Goal: Task Accomplishment & Management: Complete application form

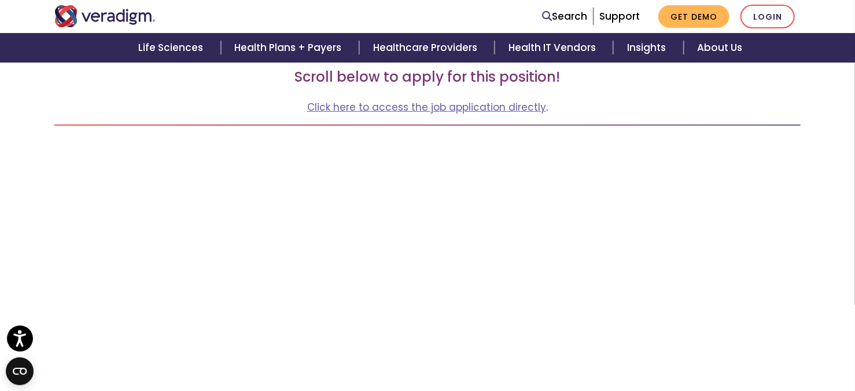
scroll to position [196, 0]
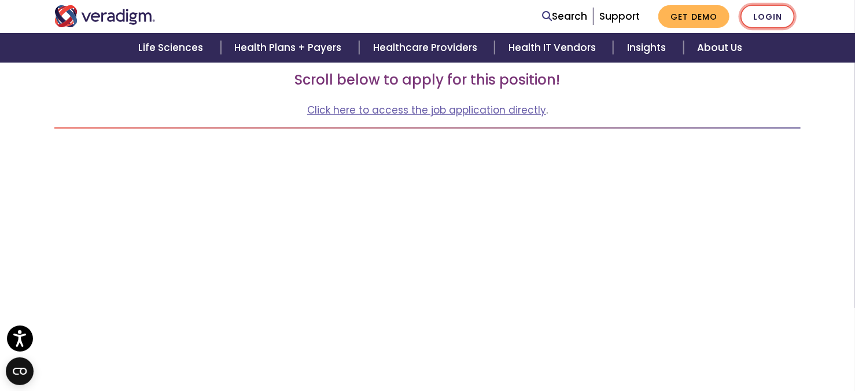
click at [758, 20] on link "Login" at bounding box center [768, 17] width 54 height 24
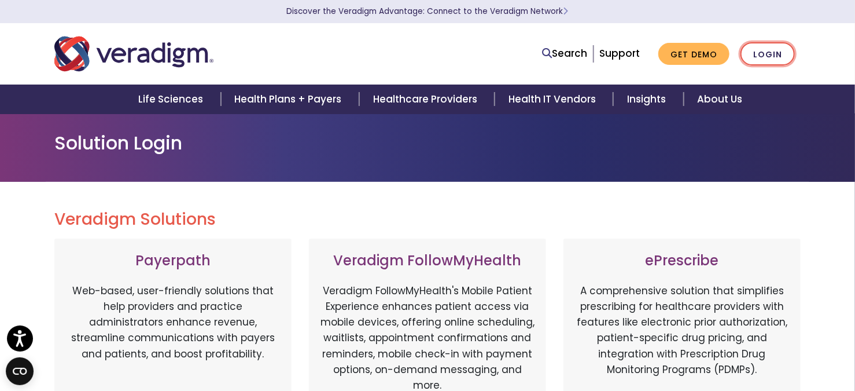
click at [759, 58] on link "Login" at bounding box center [768, 54] width 54 height 24
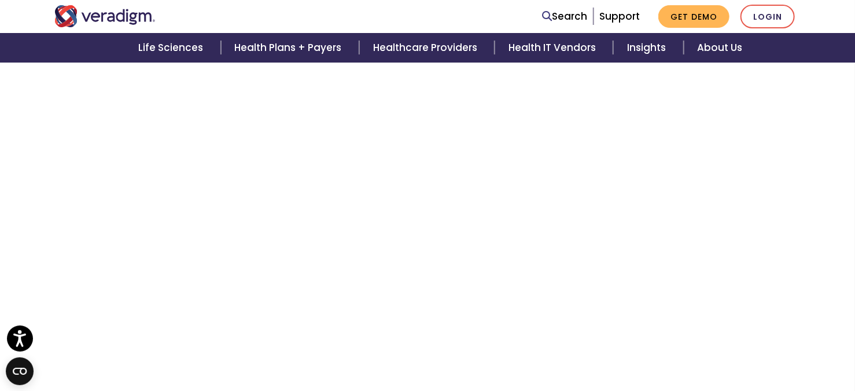
scroll to position [517, 0]
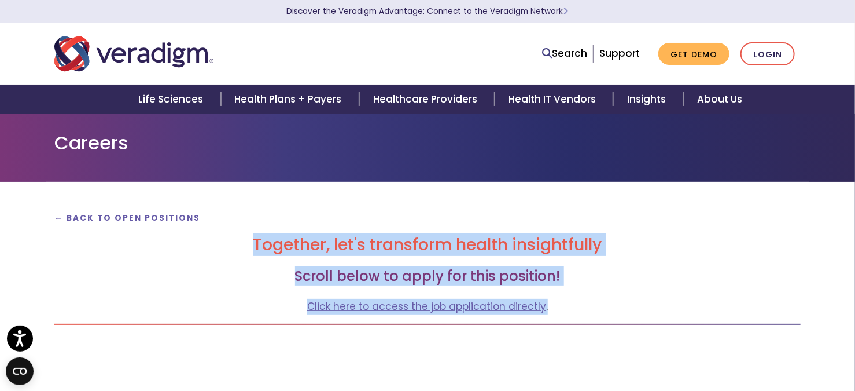
drag, startPoint x: 405, startPoint y: 257, endPoint x: 560, endPoint y: 303, distance: 161.7
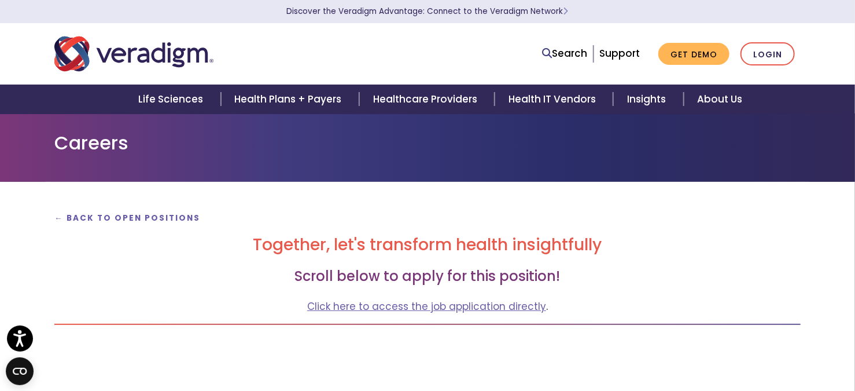
drag, startPoint x: 560, startPoint y: 303, endPoint x: 583, endPoint y: 321, distance: 28.9
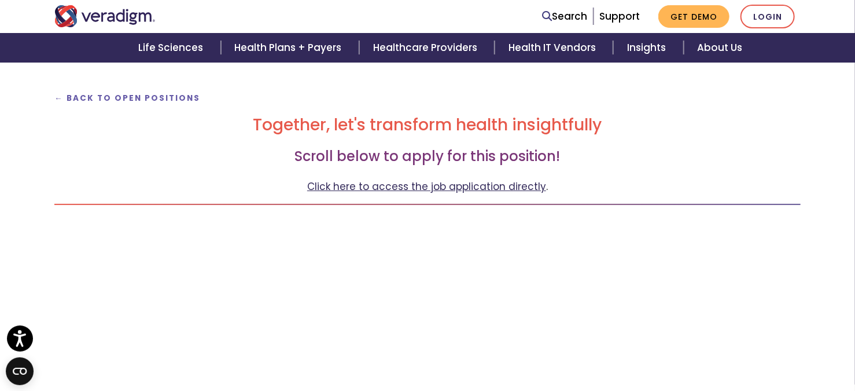
click at [451, 182] on link "Click here to access the job application directly" at bounding box center [426, 186] width 239 height 14
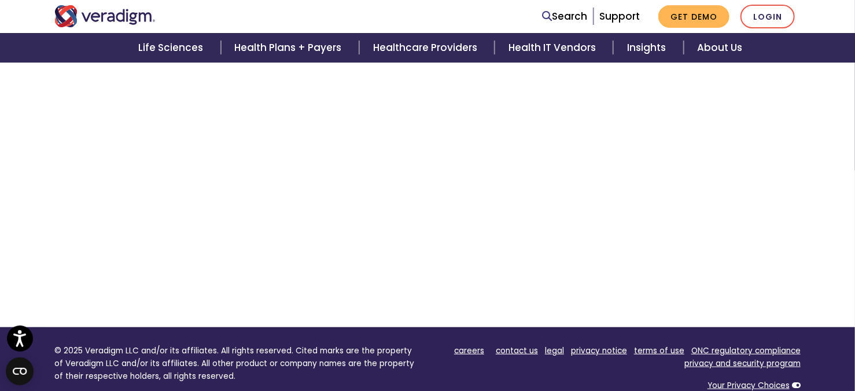
scroll to position [382, 0]
